Goal: Check status: Check status

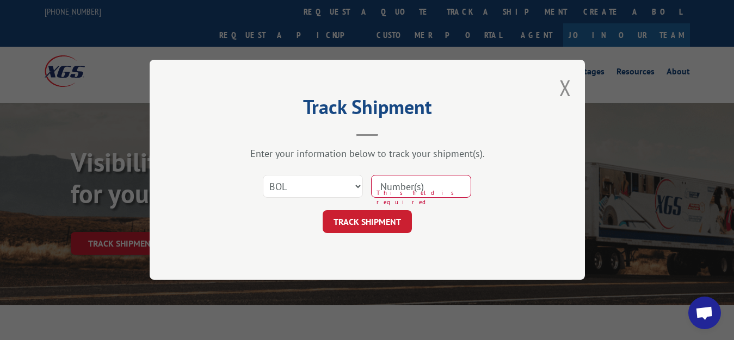
select select "bol"
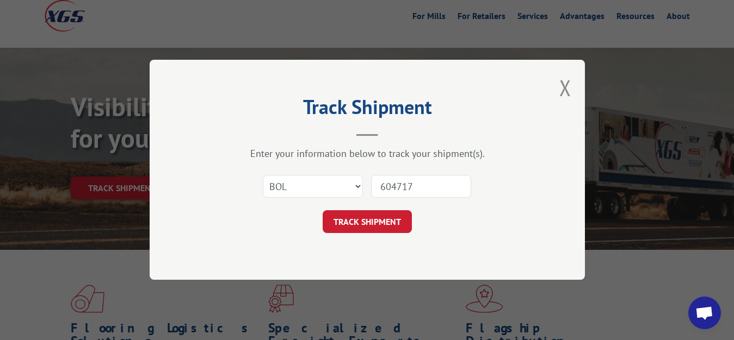
type input "6047178"
click button "TRACK SHIPMENT" at bounding box center [366, 222] width 89 height 23
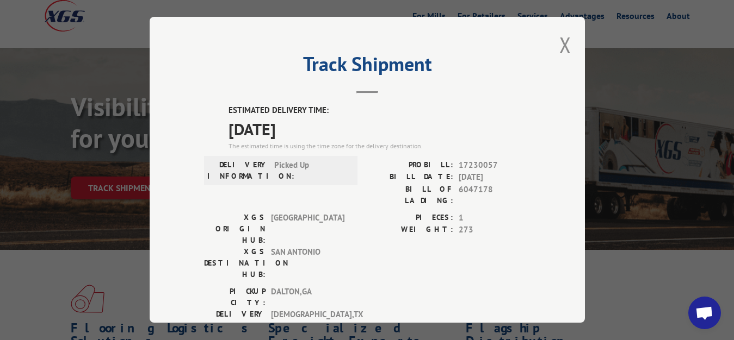
drag, startPoint x: 555, startPoint y: 44, endPoint x: 210, endPoint y: 134, distance: 355.9
click at [559, 45] on button "Close modal" at bounding box center [565, 44] width 12 height 29
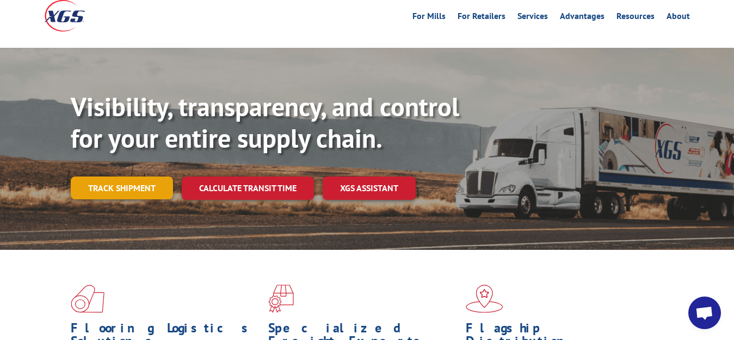
click at [101, 177] on link "Track shipment" at bounding box center [122, 188] width 102 height 23
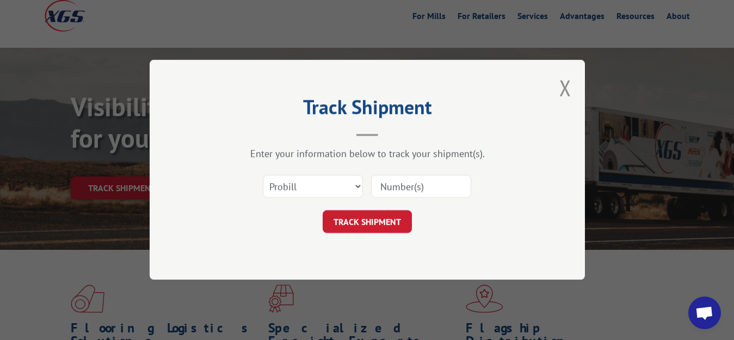
click at [385, 185] on input at bounding box center [421, 187] width 100 height 23
select select "bol"
click option "BOL" at bounding box center [0, 0] width 0 height 0
click at [424, 195] on input at bounding box center [421, 187] width 100 height 23
type input "6049207"
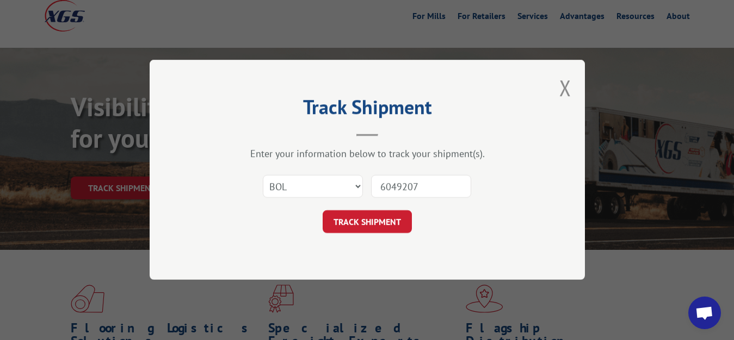
click button "TRACK SHIPMENT" at bounding box center [366, 222] width 89 height 23
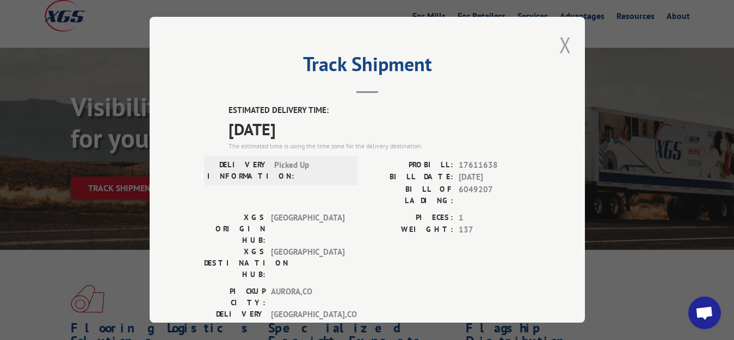
click at [559, 39] on button "Close modal" at bounding box center [565, 44] width 12 height 29
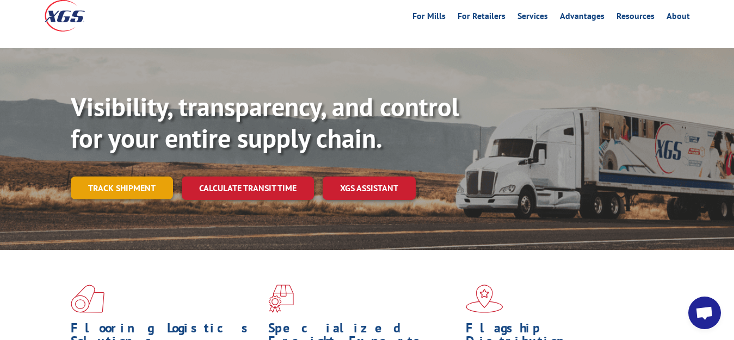
click at [73, 177] on link "Track shipment" at bounding box center [122, 188] width 102 height 23
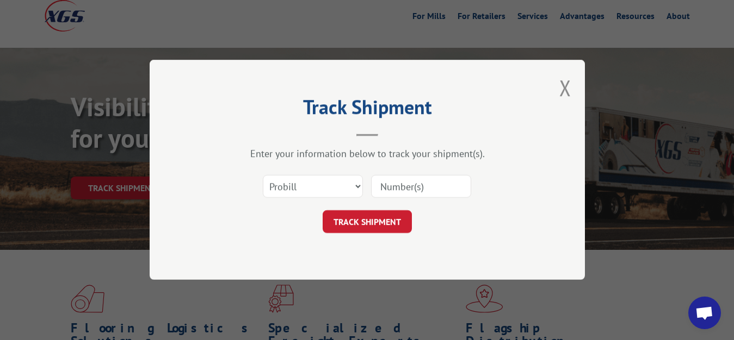
click at [395, 189] on input at bounding box center [421, 187] width 100 height 23
click at [263, 176] on select "Select category... Probill BOL PO" at bounding box center [313, 187] width 100 height 23
select select "bol"
click option "BOL" at bounding box center [0, 0] width 0 height 0
drag, startPoint x: 432, startPoint y: 183, endPoint x: 444, endPoint y: 100, distance: 84.1
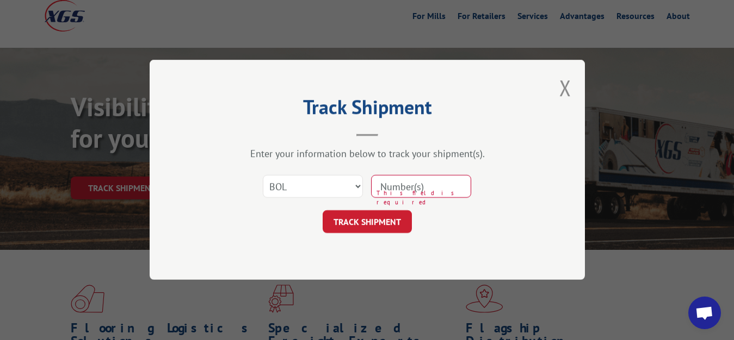
click at [433, 179] on input at bounding box center [421, 187] width 100 height 23
type input "6049206"
click button "TRACK SHIPMENT" at bounding box center [366, 222] width 89 height 23
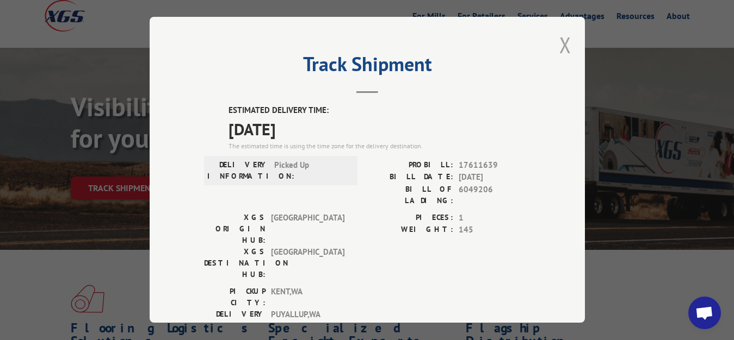
drag, startPoint x: 555, startPoint y: 45, endPoint x: 418, endPoint y: 117, distance: 154.7
click at [559, 47] on button "Close modal" at bounding box center [565, 44] width 12 height 29
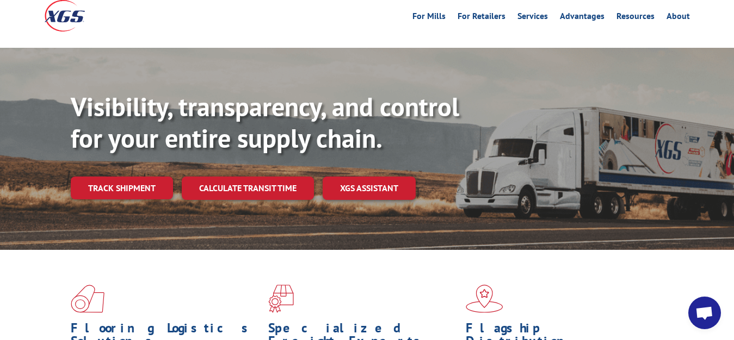
click at [113, 152] on div "Visibility, transparency, and control for your entire supply chain. Track shipm…" at bounding box center [402, 167] width 663 height 152
click at [113, 177] on link "Track shipment" at bounding box center [122, 188] width 102 height 23
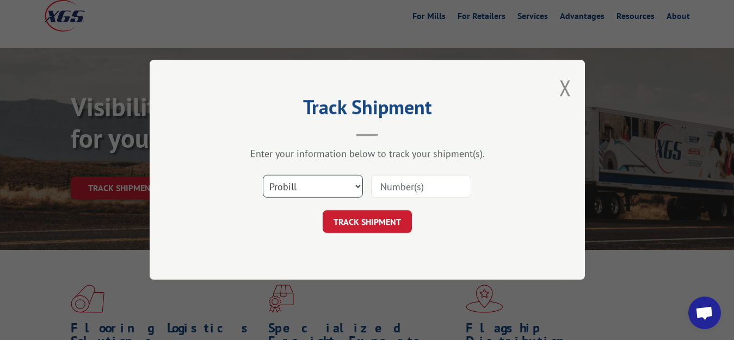
click at [263, 176] on select "Select category... Probill BOL PO" at bounding box center [313, 187] width 100 height 23
select select "bol"
click option "BOL" at bounding box center [0, 0] width 0 height 0
drag, startPoint x: 404, startPoint y: 193, endPoint x: 430, endPoint y: 137, distance: 61.3
click at [415, 182] on input at bounding box center [421, 187] width 100 height 23
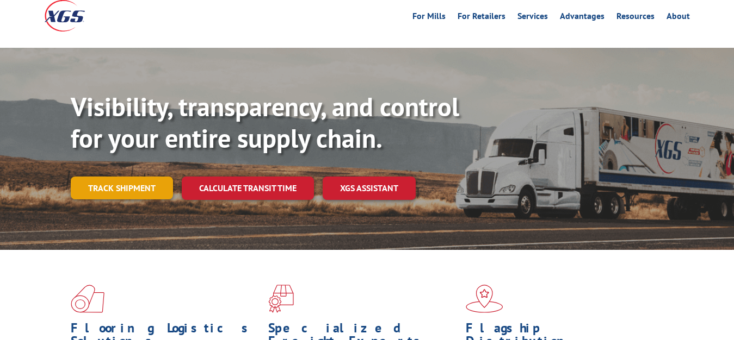
scroll to position [55, 0]
click at [113, 177] on link "Track shipment" at bounding box center [122, 188] width 102 height 23
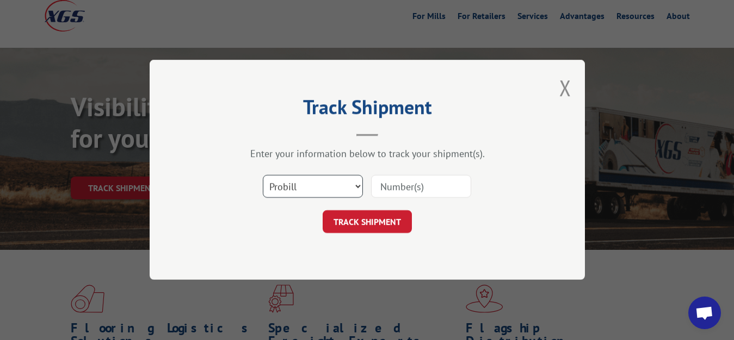
click at [263, 176] on select "Select category... Probill BOL PO" at bounding box center [313, 187] width 100 height 23
select select "bol"
click option "BOL" at bounding box center [0, 0] width 0 height 0
click at [397, 189] on input at bounding box center [421, 187] width 100 height 23
type input "6049510"
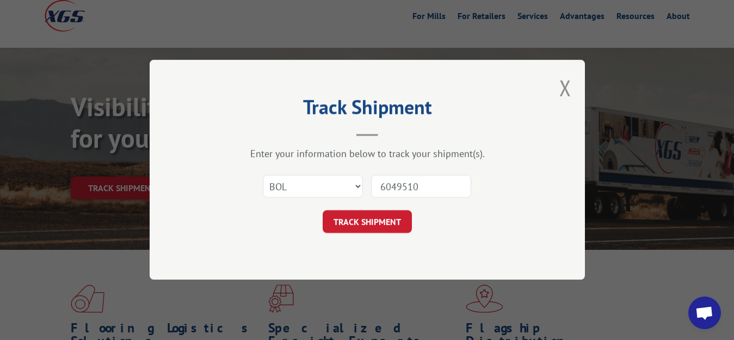
click button "TRACK SHIPMENT" at bounding box center [366, 222] width 89 height 23
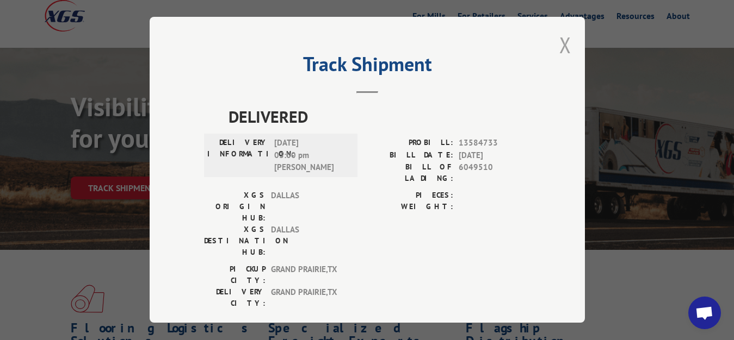
click at [559, 43] on button "Close modal" at bounding box center [565, 44] width 12 height 29
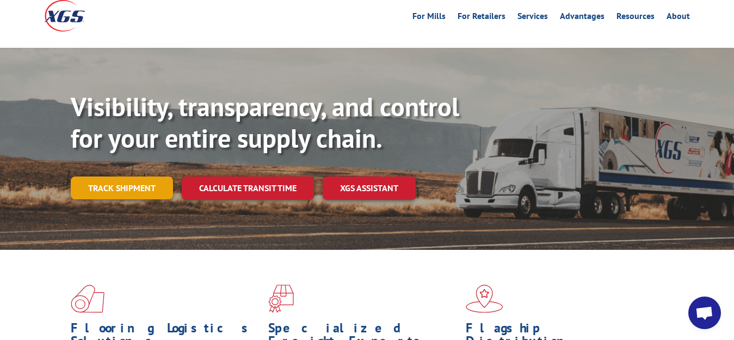
click at [134, 177] on link "Track shipment" at bounding box center [122, 188] width 102 height 23
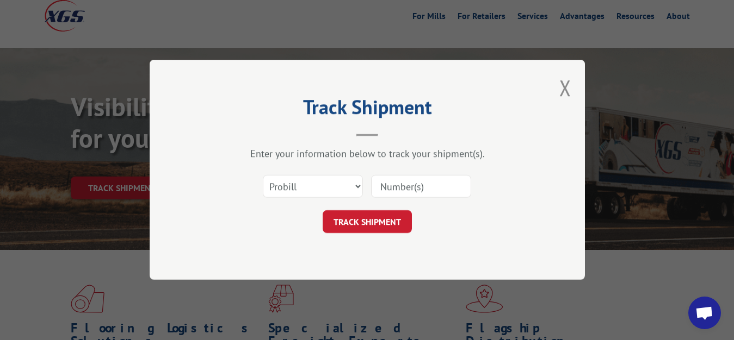
scroll to position [0, 0]
click at [263, 176] on select "Select category... Probill BOL PO" at bounding box center [313, 187] width 100 height 23
select select "bol"
click option "BOL" at bounding box center [0, 0] width 0 height 0
click at [404, 186] on input at bounding box center [421, 187] width 100 height 23
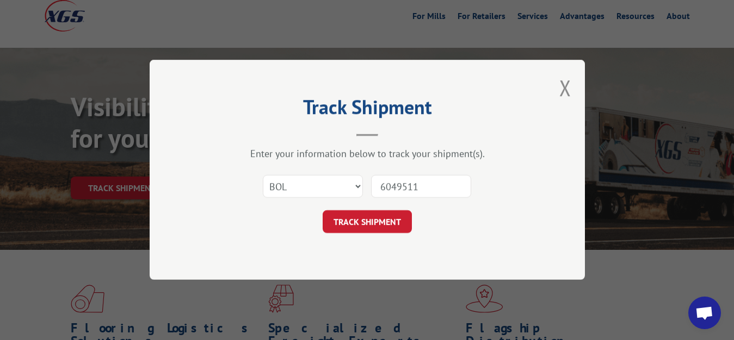
type input "6049511"
click button "TRACK SHIPMENT" at bounding box center [366, 222] width 89 height 23
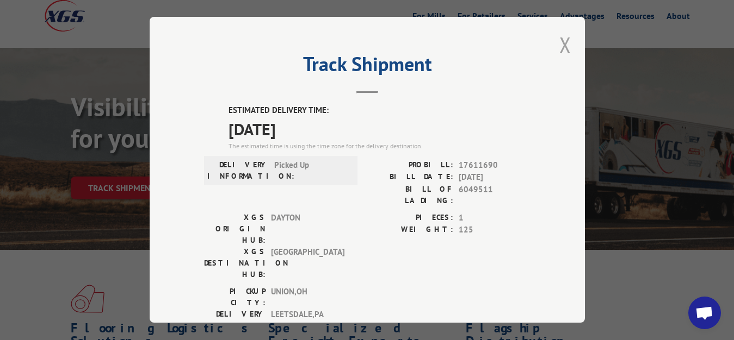
click at [559, 40] on button "Close modal" at bounding box center [565, 44] width 12 height 29
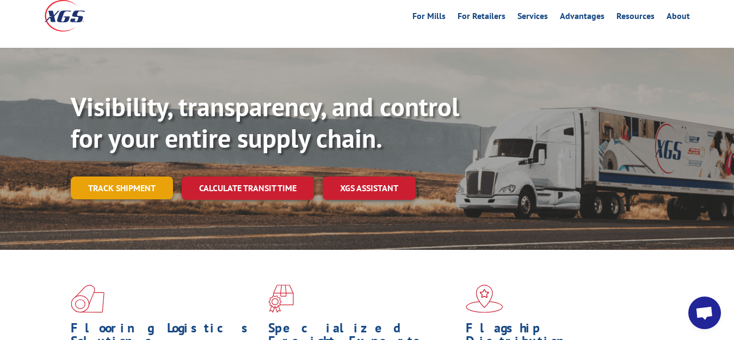
click at [116, 177] on link "Track shipment" at bounding box center [122, 188] width 102 height 23
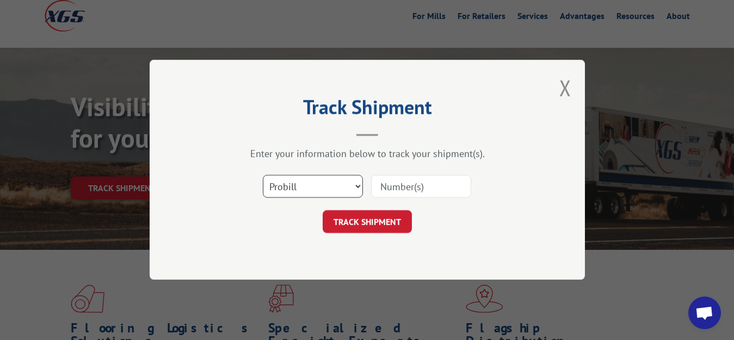
click at [263, 176] on select "Select category... Probill BOL PO" at bounding box center [313, 187] width 100 height 23
select select "bol"
click option "BOL" at bounding box center [0, 0] width 0 height 0
drag, startPoint x: 386, startPoint y: 188, endPoint x: 423, endPoint y: 147, distance: 54.7
click at [388, 181] on input at bounding box center [421, 187] width 100 height 23
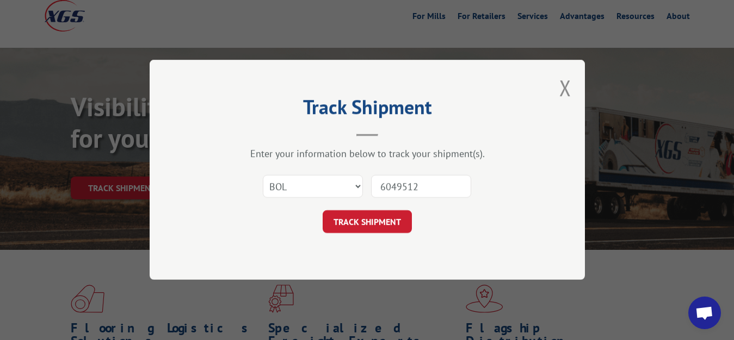
type input "6049512"
click button "TRACK SHIPMENT" at bounding box center [366, 222] width 89 height 23
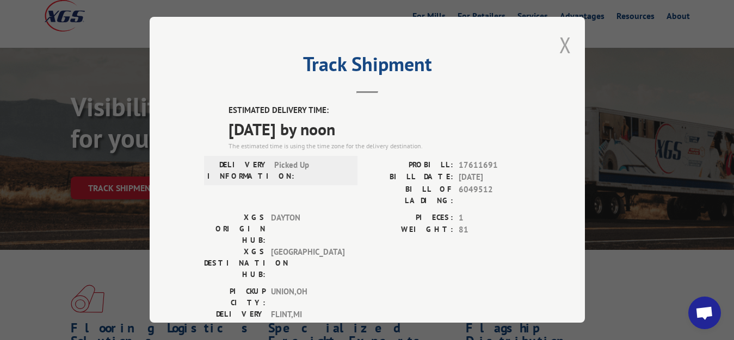
click at [559, 42] on button "Close modal" at bounding box center [565, 44] width 12 height 29
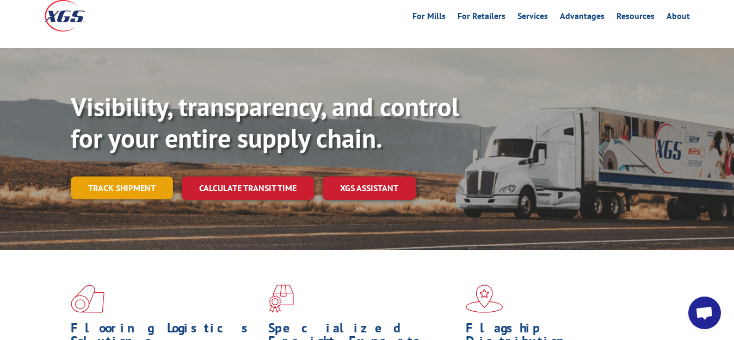
click at [113, 177] on link "Track shipment" at bounding box center [122, 188] width 102 height 23
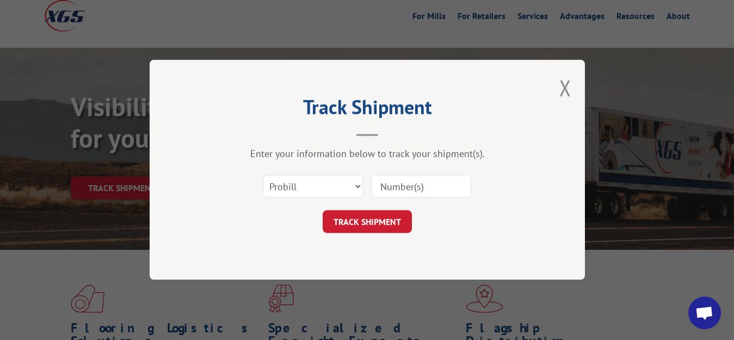
drag, startPoint x: 234, startPoint y: 188, endPoint x: 269, endPoint y: 191, distance: 35.0
click at [242, 188] on div "Select category... Probill BOL PO" at bounding box center [367, 187] width 326 height 36
click at [263, 176] on select "Select category... Probill BOL PO" at bounding box center [313, 187] width 100 height 23
select select "bol"
click option "BOL" at bounding box center [0, 0] width 0 height 0
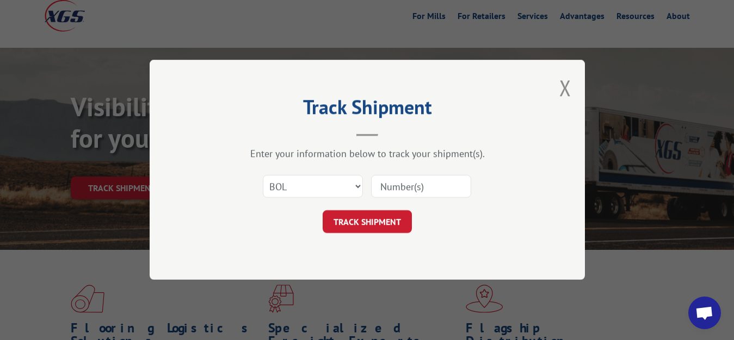
drag, startPoint x: 389, startPoint y: 190, endPoint x: 419, endPoint y: 140, distance: 58.0
click at [395, 186] on input at bounding box center [421, 187] width 100 height 23
type input "6049513"
click button "TRACK SHIPMENT" at bounding box center [366, 222] width 89 height 23
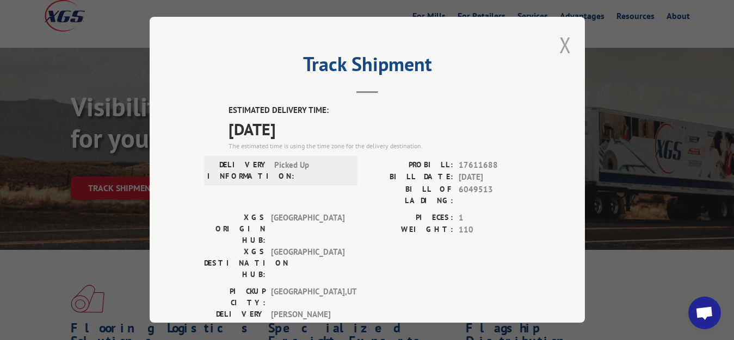
click at [559, 39] on button "Close modal" at bounding box center [565, 44] width 12 height 29
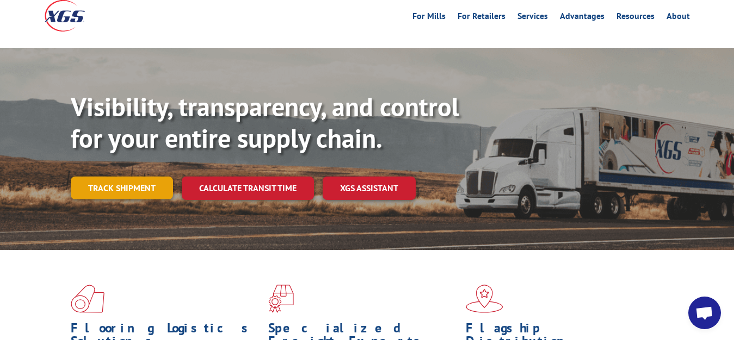
click at [103, 177] on link "Track shipment" at bounding box center [122, 188] width 102 height 23
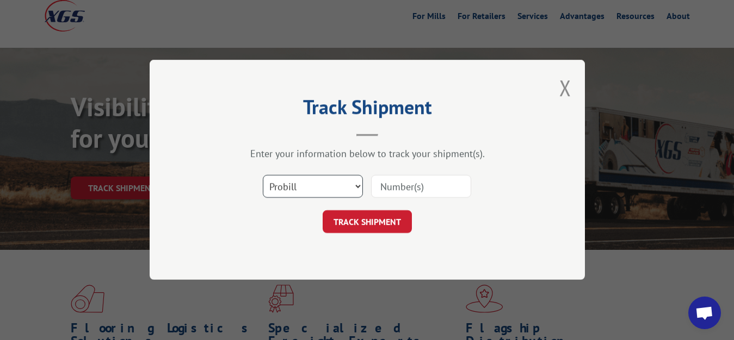
click at [263, 176] on select "Select category... Probill BOL PO" at bounding box center [313, 187] width 100 height 23
select select "bol"
click option "BOL" at bounding box center [0, 0] width 0 height 0
drag, startPoint x: 386, startPoint y: 184, endPoint x: 407, endPoint y: 161, distance: 31.2
click at [391, 176] on input at bounding box center [421, 187] width 100 height 23
